Goal: Task Accomplishment & Management: Use online tool/utility

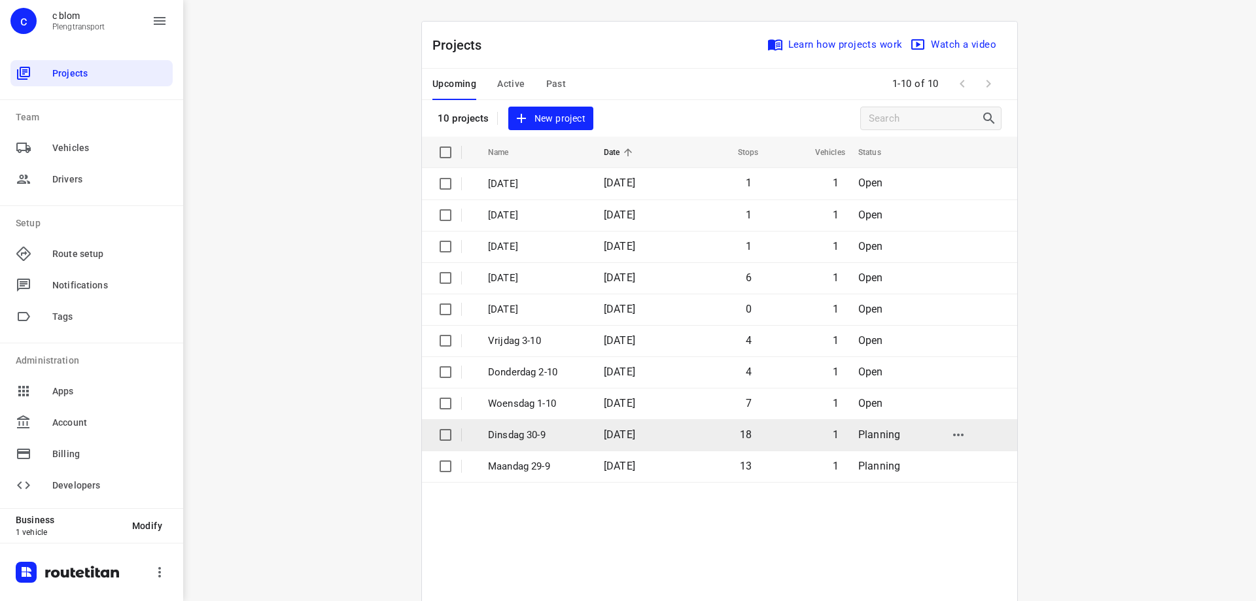
click at [580, 427] on td "Dinsdag 30-9" at bounding box center [534, 434] width 118 height 31
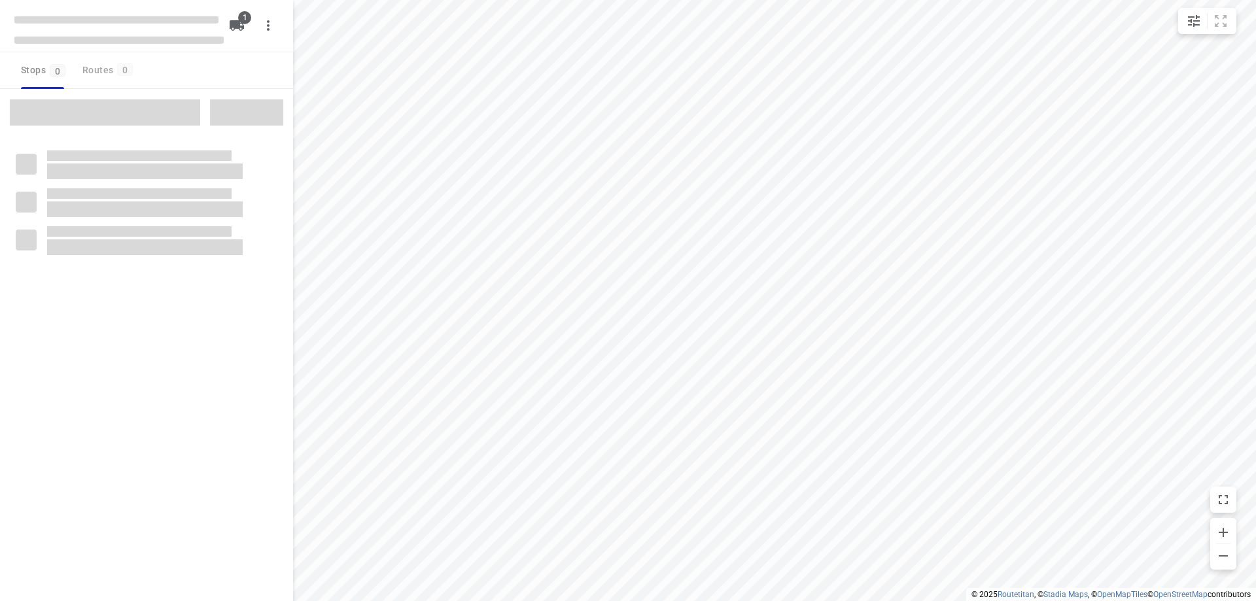
type input "distance"
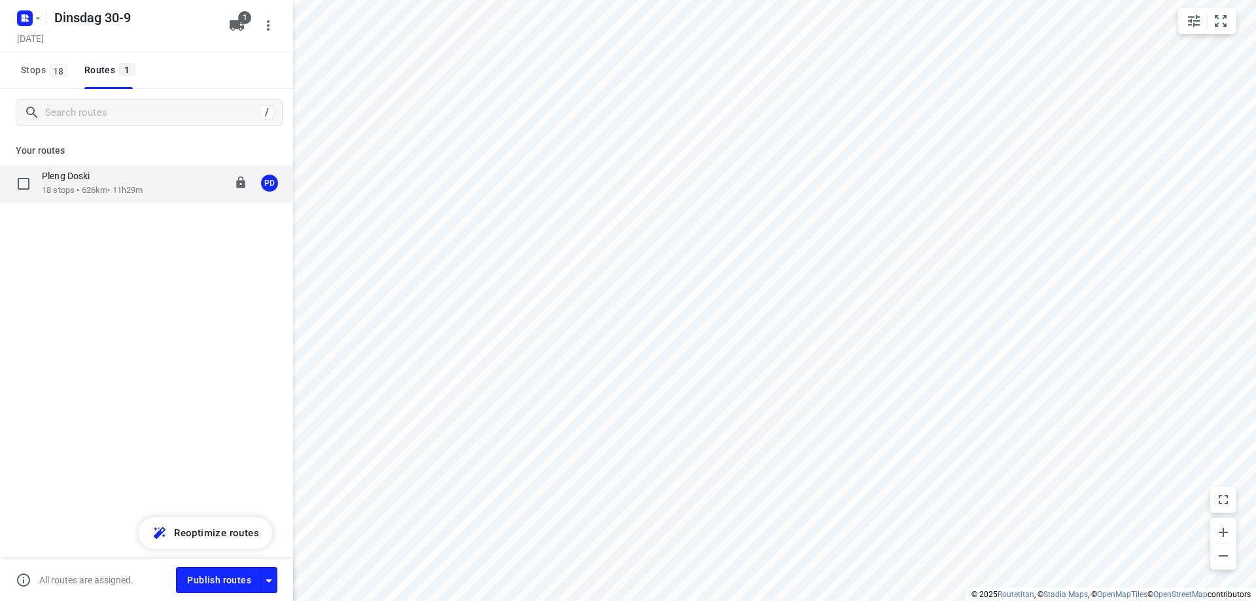
click at [83, 192] on p "18 stops • 626km • 11h29m" at bounding box center [92, 191] width 101 height 12
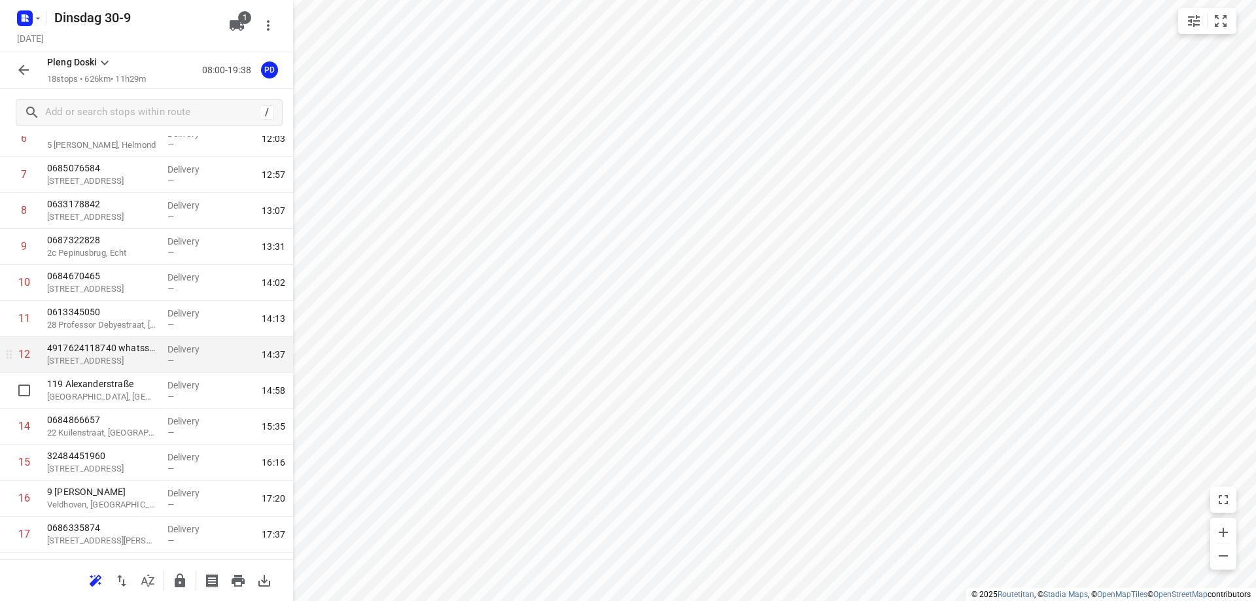
scroll to position [195, 0]
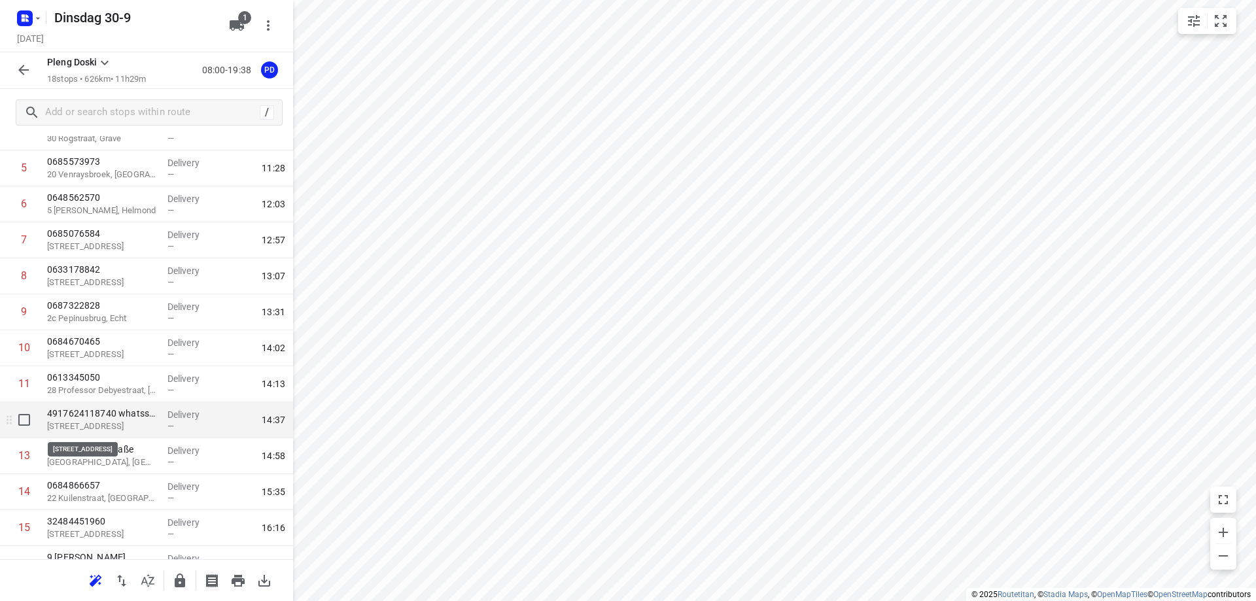
click at [140, 431] on p "[STREET_ADDRESS]" at bounding box center [102, 426] width 110 height 13
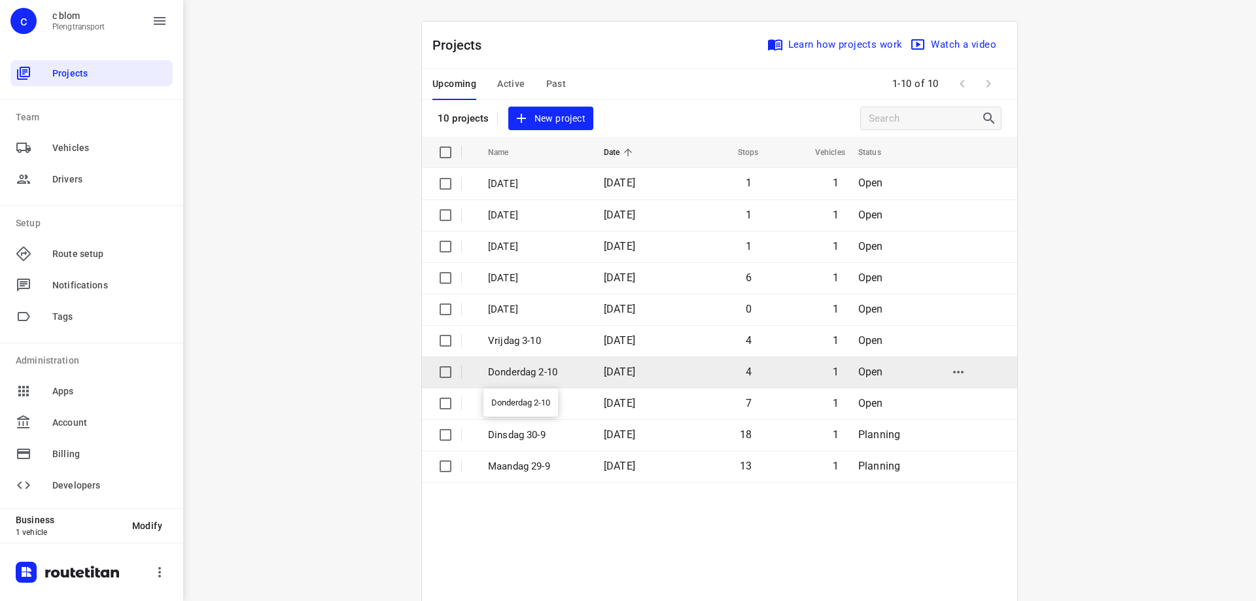
click at [576, 375] on p "Donderdag 2-10" at bounding box center [536, 372] width 96 height 15
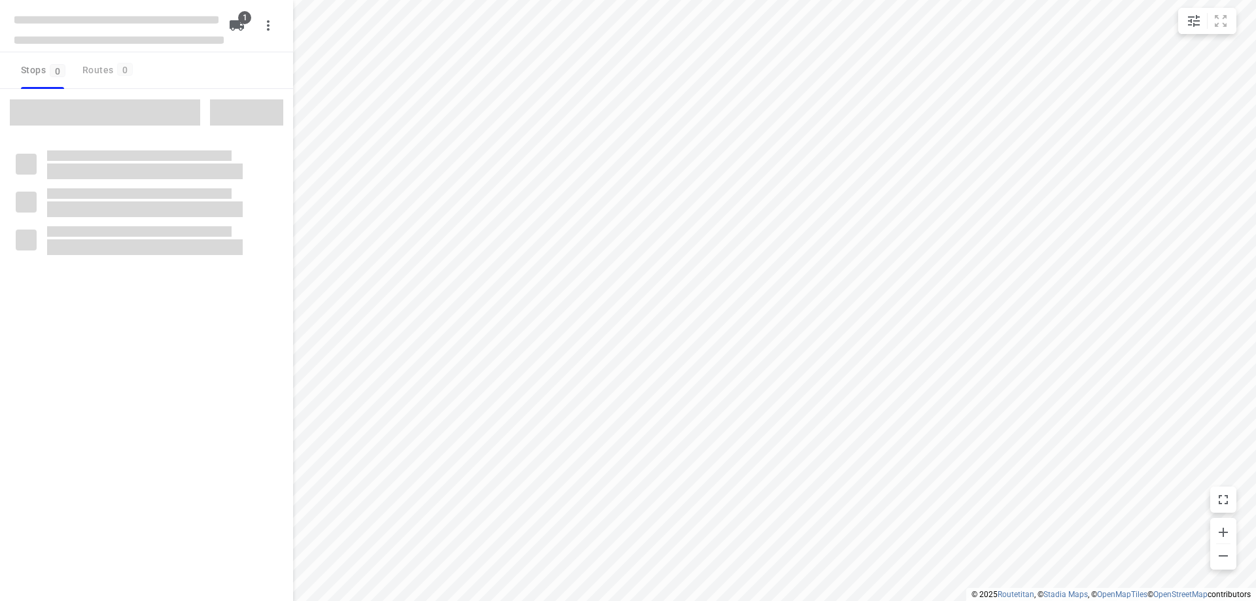
type input "distance"
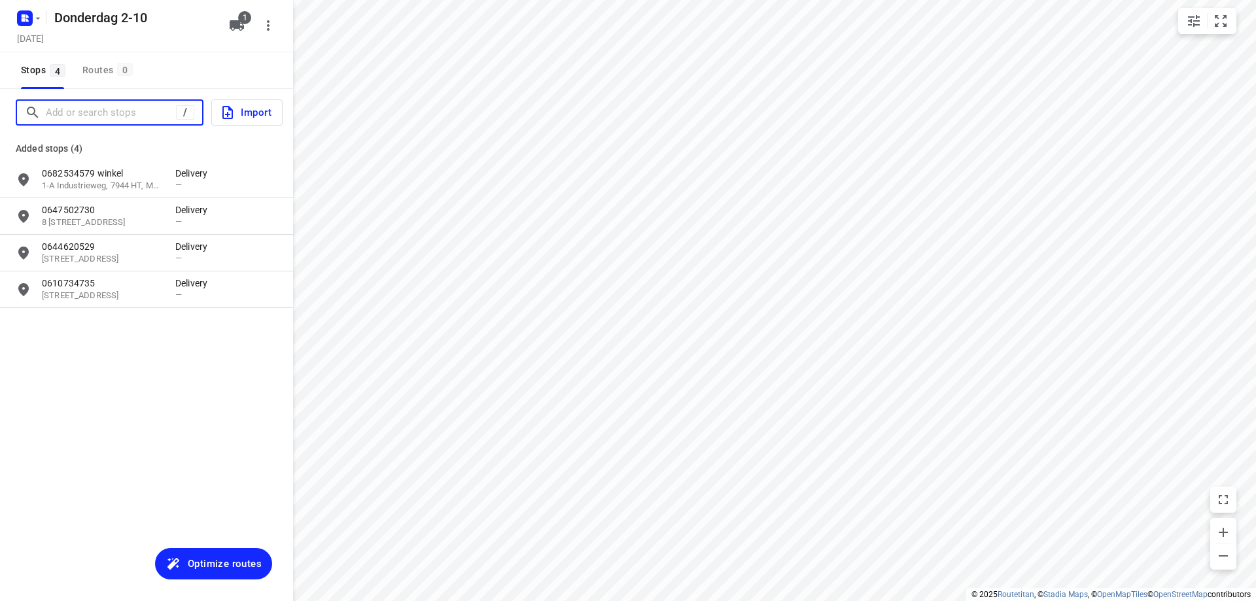
click at [123, 111] on input "Add or search stops" at bounding box center [111, 113] width 130 height 20
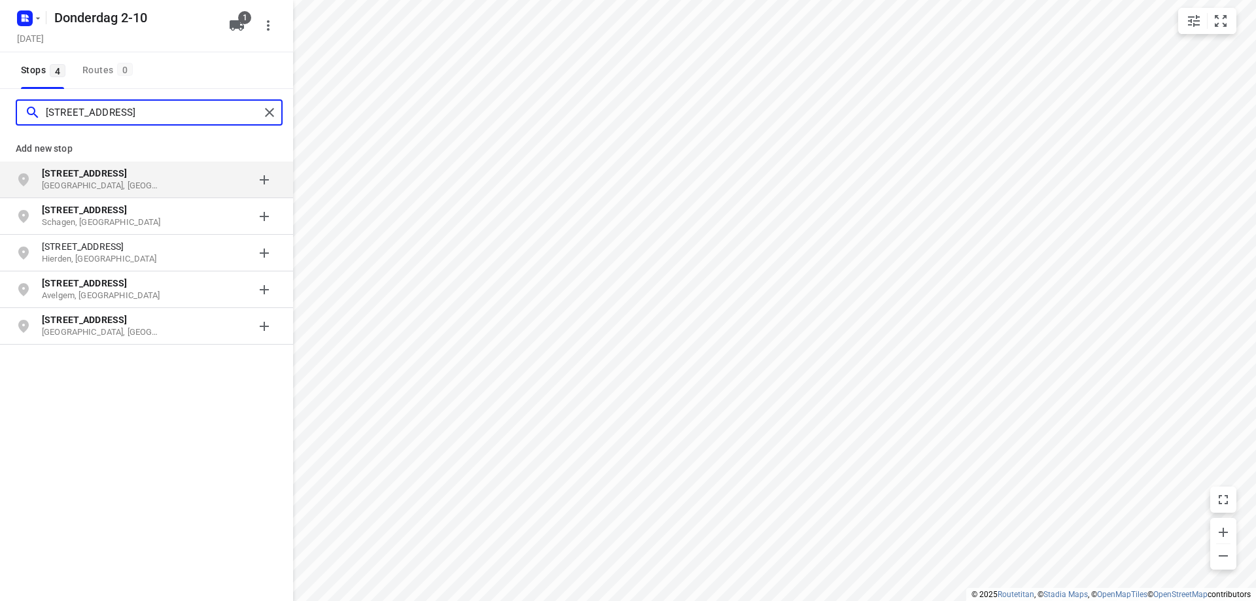
type input "[STREET_ADDRESS]"
click at [128, 174] on p "[STREET_ADDRESS]" at bounding box center [102, 173] width 120 height 13
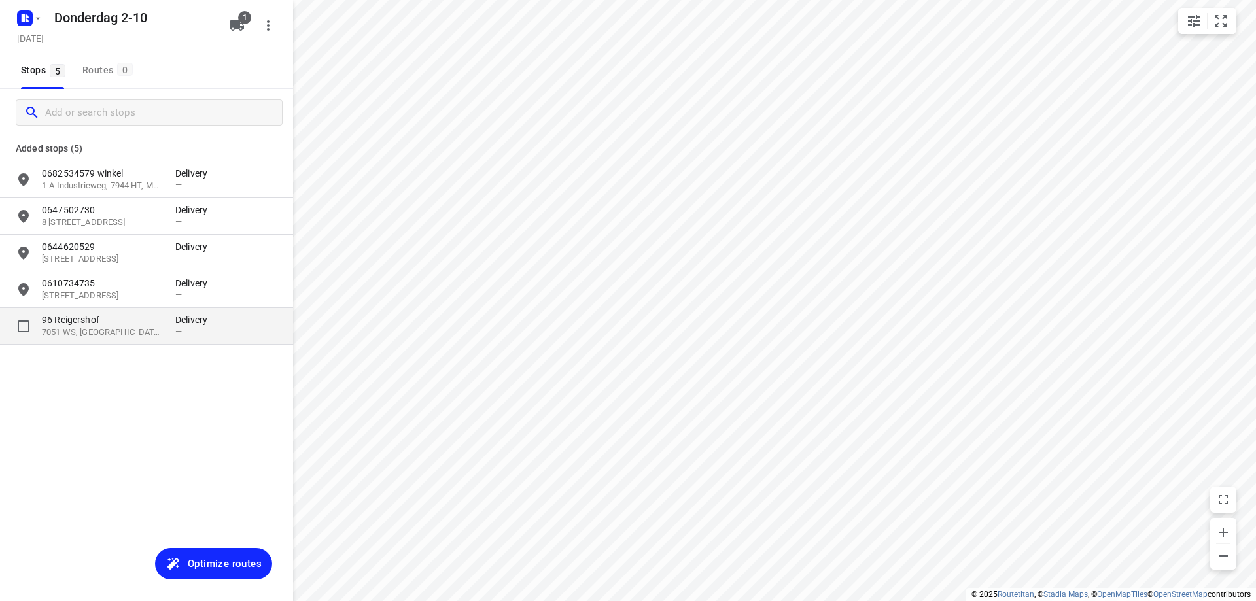
click at [127, 336] on p "7051 WS, [GEOGRAPHIC_DATA], [GEOGRAPHIC_DATA]" at bounding box center [102, 333] width 120 height 12
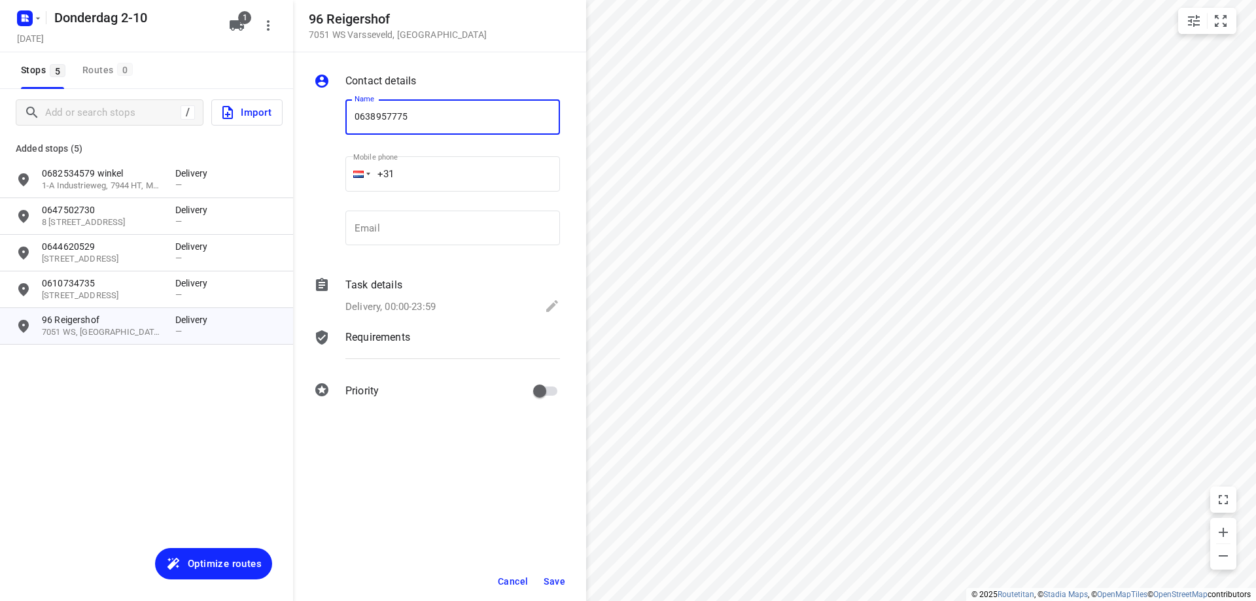
type input "0638957775"
click at [545, 585] on span "Save" at bounding box center [555, 581] width 22 height 10
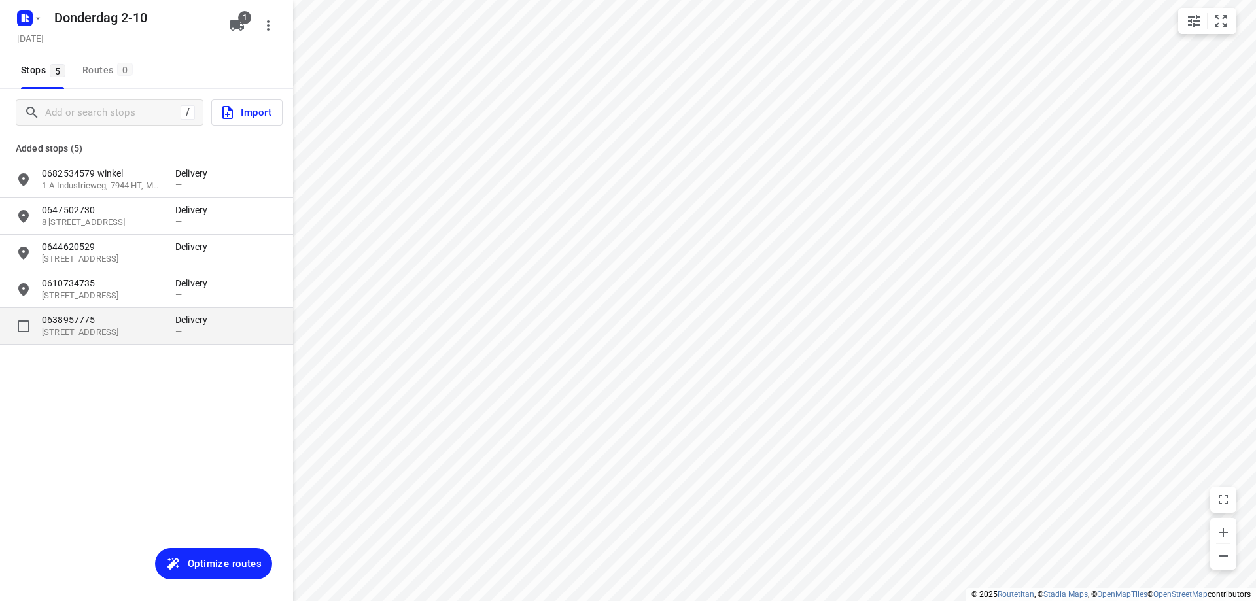
click at [185, 343] on div "0638957775 96 [GEOGRAPHIC_DATA], [GEOGRAPHIC_DATA], [GEOGRAPHIC_DATA] Delivery —" at bounding box center [146, 326] width 293 height 37
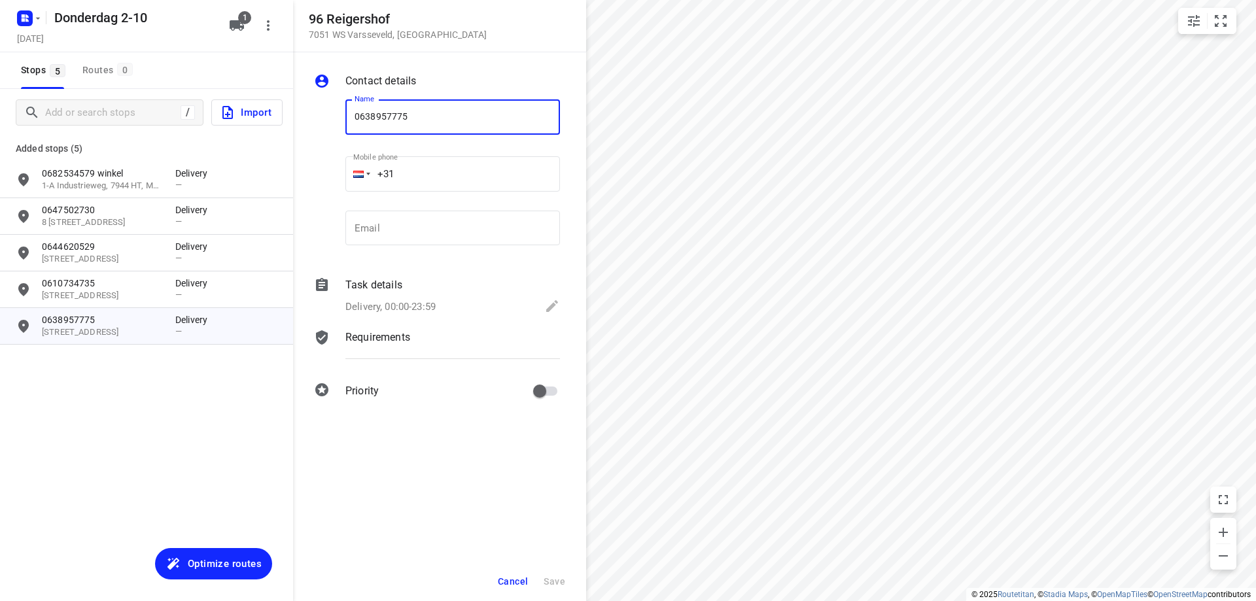
click at [523, 584] on span "Cancel" at bounding box center [513, 581] width 30 height 10
click at [514, 580] on span "Cancel" at bounding box center [513, 581] width 30 height 10
